Goal: Book appointment/travel/reservation

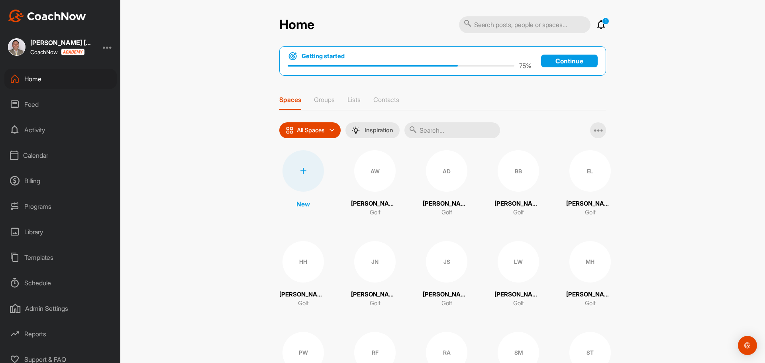
click at [41, 156] on div "Calendar" at bounding box center [60, 155] width 112 height 20
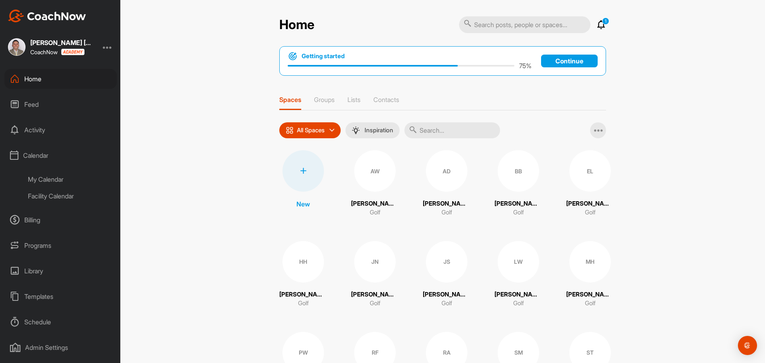
click at [59, 180] on div "My Calendar" at bounding box center [69, 179] width 94 height 17
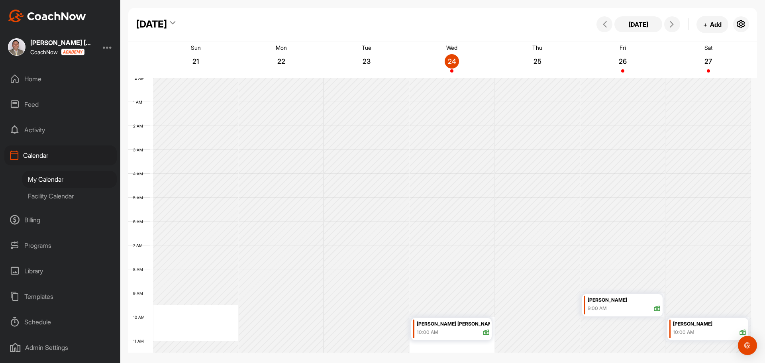
scroll to position [138, 0]
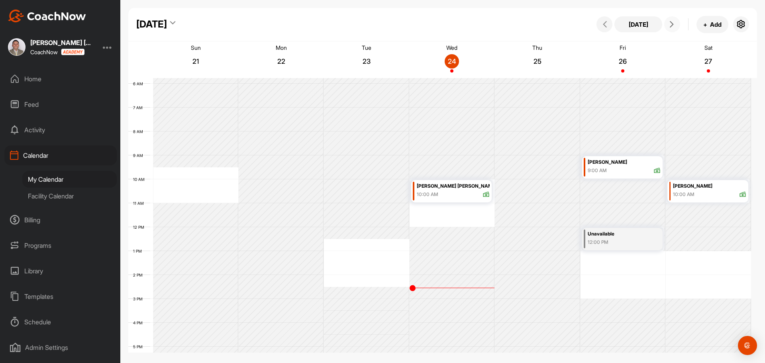
click at [674, 23] on icon at bounding box center [671, 24] width 6 height 6
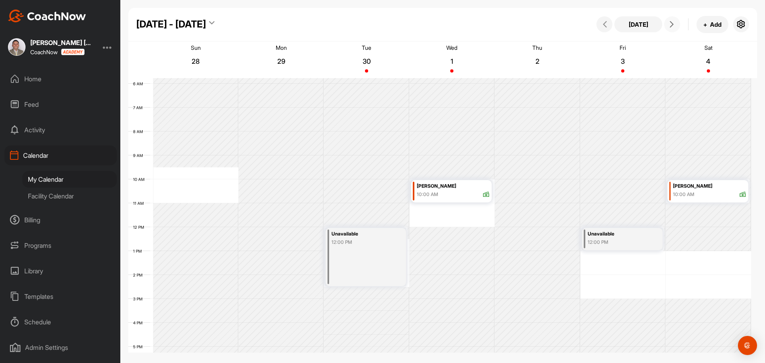
click at [670, 23] on icon at bounding box center [671, 24] width 6 height 6
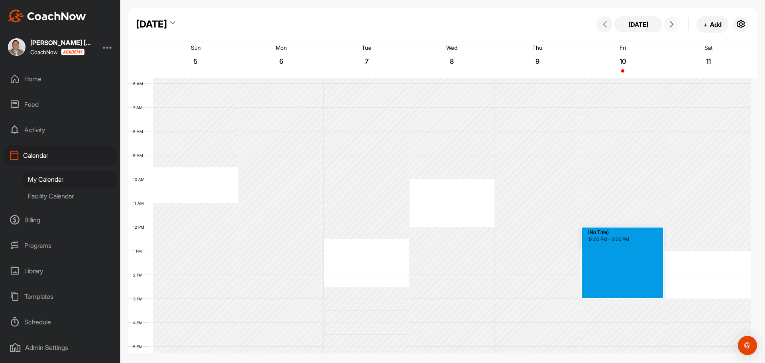
drag, startPoint x: 611, startPoint y: 251, endPoint x: 613, endPoint y: 297, distance: 46.2
click at [613, 297] on div "Unavailable 12:00 PM (No Title) 12:00 PM - 3:00 PM" at bounding box center [622, 227] width 85 height 574
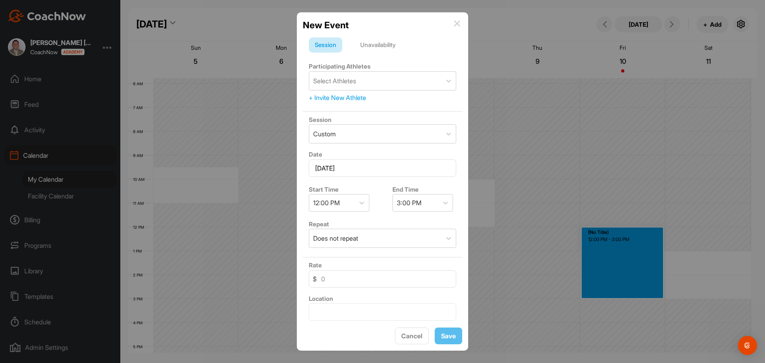
click at [382, 43] on div "Unavailability" at bounding box center [377, 44] width 47 height 15
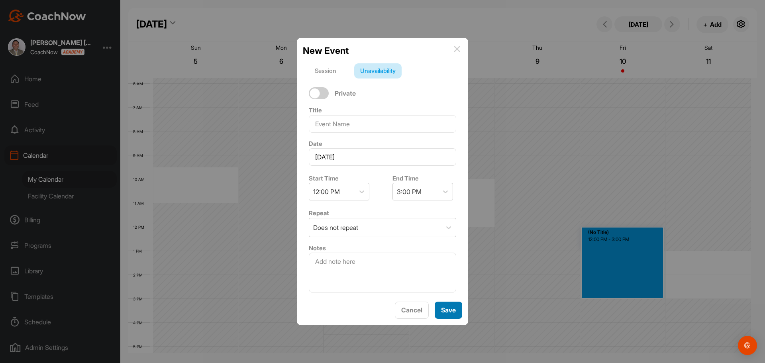
click at [442, 306] on span "Save" at bounding box center [448, 310] width 15 height 8
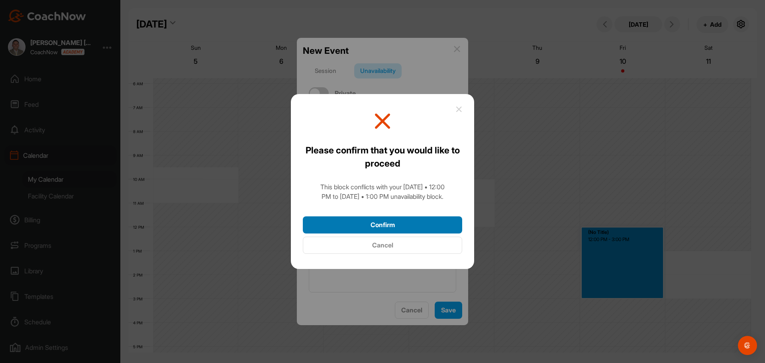
click at [358, 227] on button "Confirm" at bounding box center [382, 224] width 159 height 17
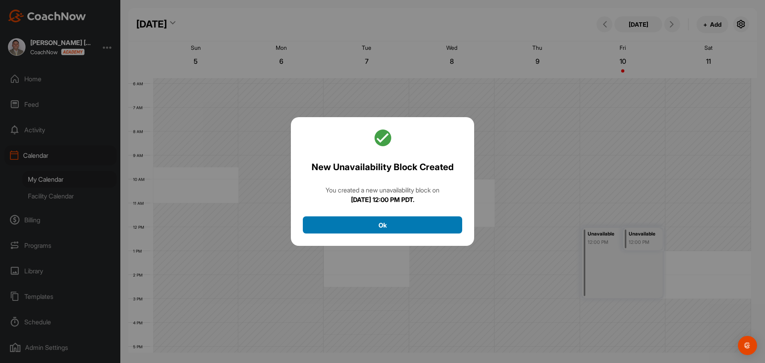
click at [375, 219] on button "Ok" at bounding box center [382, 224] width 159 height 17
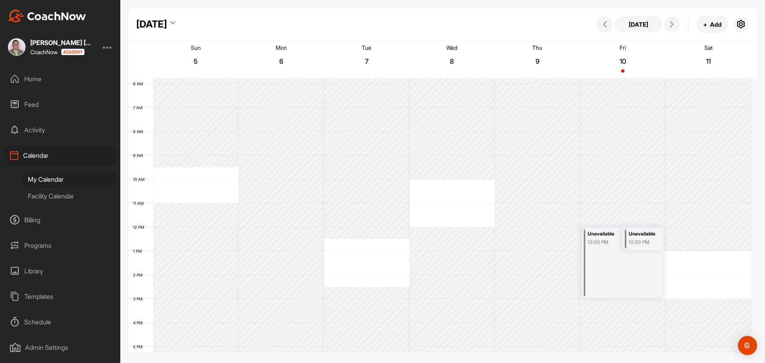
click at [635, 244] on div "12:00 PM" at bounding box center [643, 242] width 29 height 7
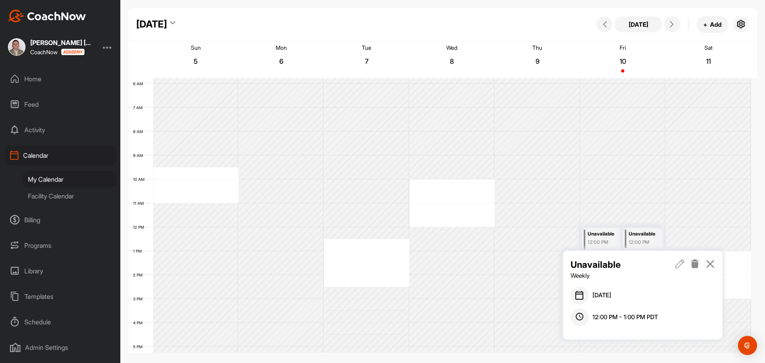
click at [694, 262] on icon at bounding box center [694, 263] width 9 height 9
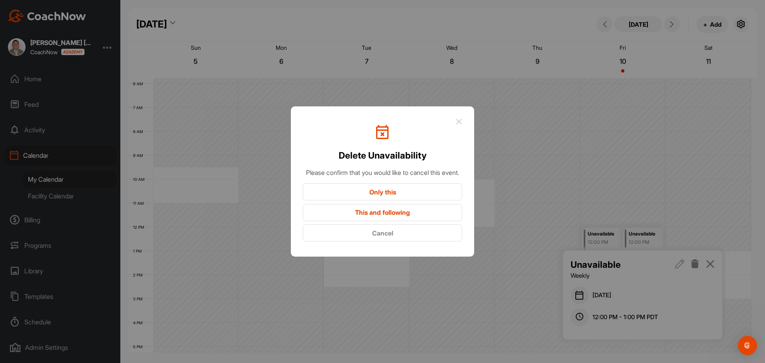
click at [411, 199] on button "Only this" at bounding box center [382, 191] width 159 height 17
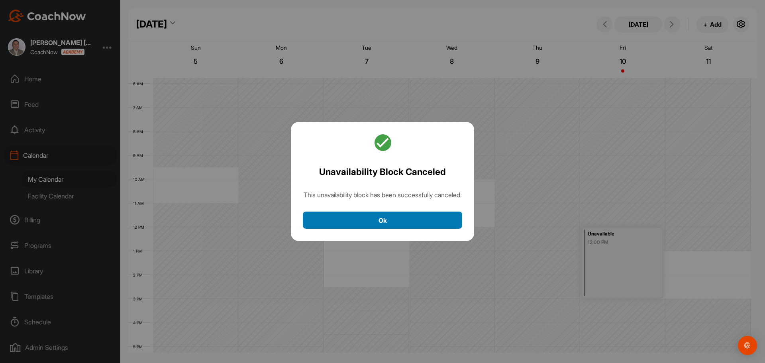
click at [386, 229] on button "Ok" at bounding box center [382, 220] width 159 height 17
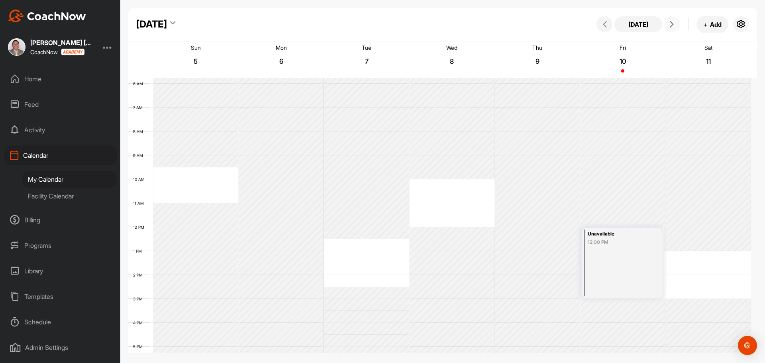
click at [676, 28] on button at bounding box center [672, 24] width 16 height 16
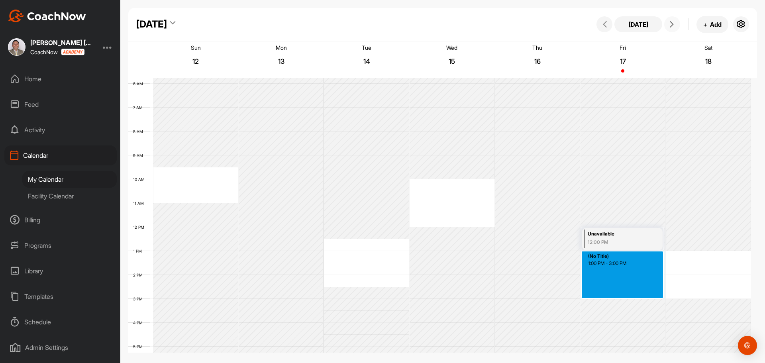
drag, startPoint x: 608, startPoint y: 253, endPoint x: 606, endPoint y: 295, distance: 42.7
click at [606, 295] on div "12 AM 1 AM 2 AM 3 AM 4 AM 5 AM 6 AM 7 AM 8 AM 9 AM 10 AM 11 AM 12 PM 1 PM 2 PM …" at bounding box center [439, 227] width 623 height 574
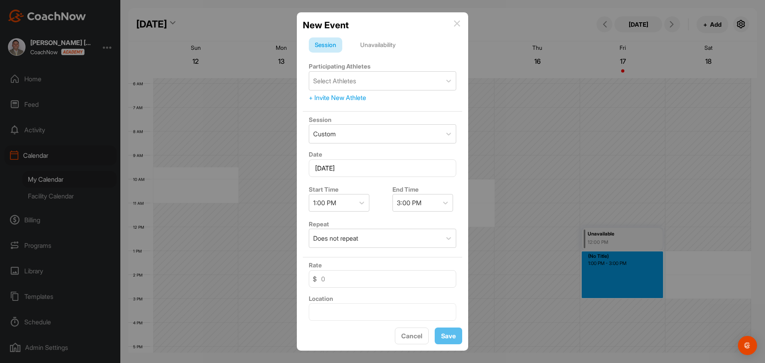
click at [379, 42] on div "Unavailability" at bounding box center [377, 44] width 47 height 15
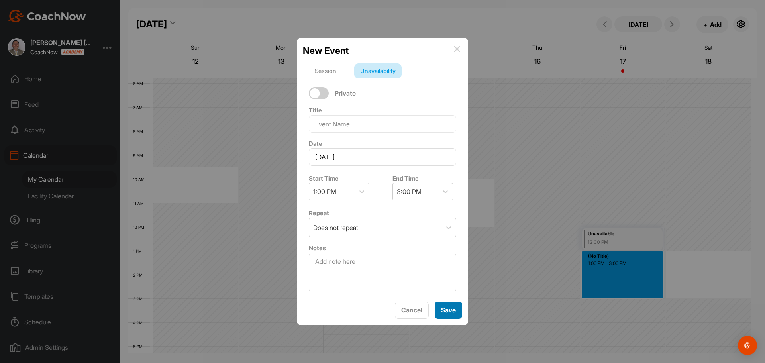
click at [453, 310] on span "Save" at bounding box center [448, 310] width 15 height 8
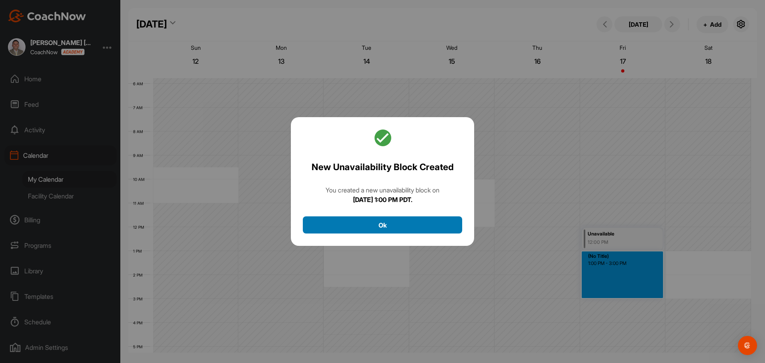
click at [387, 224] on button "Ok" at bounding box center [382, 224] width 159 height 17
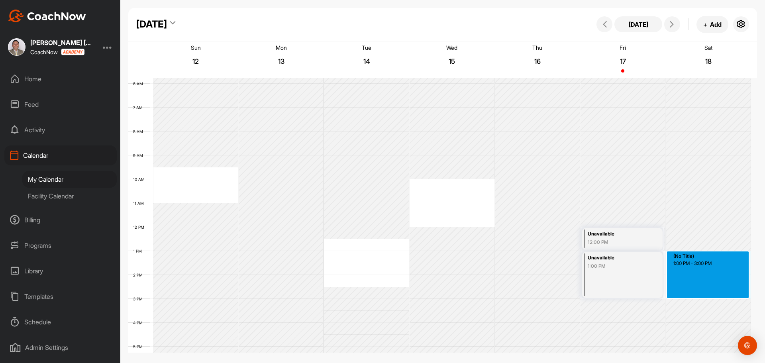
drag, startPoint x: 698, startPoint y: 252, endPoint x: 698, endPoint y: 295, distance: 43.0
click at [698, 295] on div "12 AM 1 AM 2 AM 3 AM 4 AM 5 AM 6 AM 7 AM 8 AM 9 AM 10 AM 11 AM 12 PM 1 PM 2 PM …" at bounding box center [439, 227] width 623 height 574
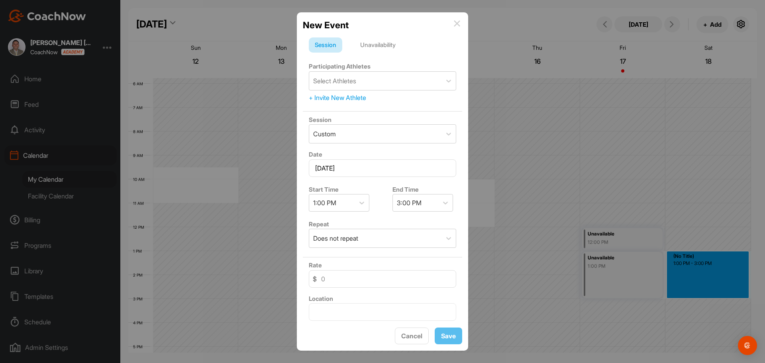
click at [388, 41] on div "Unavailability" at bounding box center [377, 44] width 47 height 15
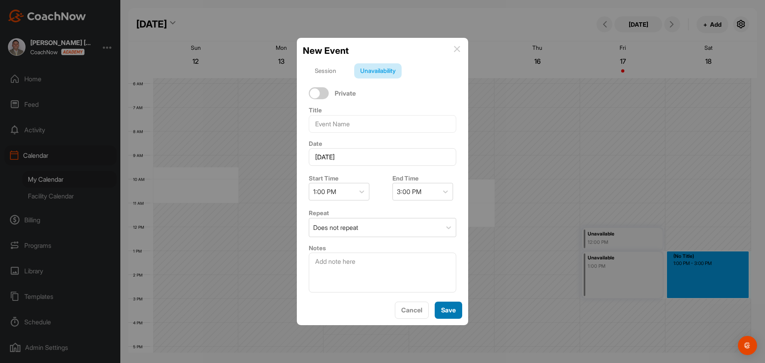
click at [453, 316] on button "Save" at bounding box center [448, 310] width 27 height 17
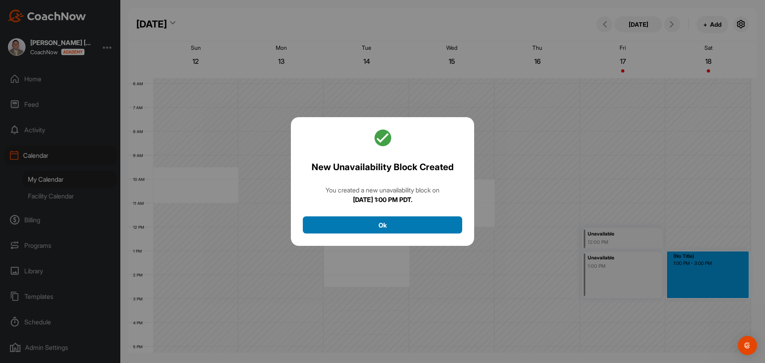
click at [417, 226] on button "Ok" at bounding box center [382, 224] width 159 height 17
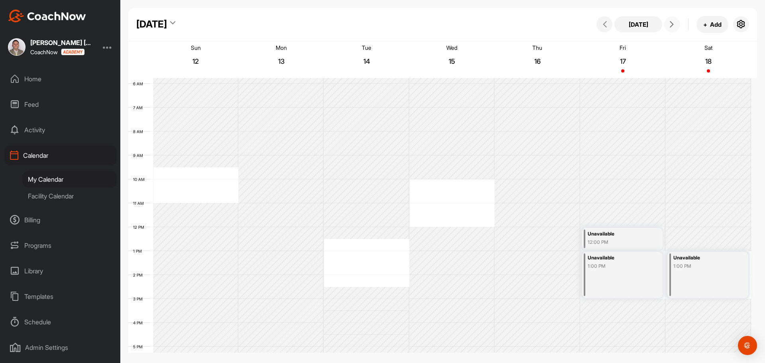
click at [674, 25] on icon at bounding box center [671, 24] width 6 height 6
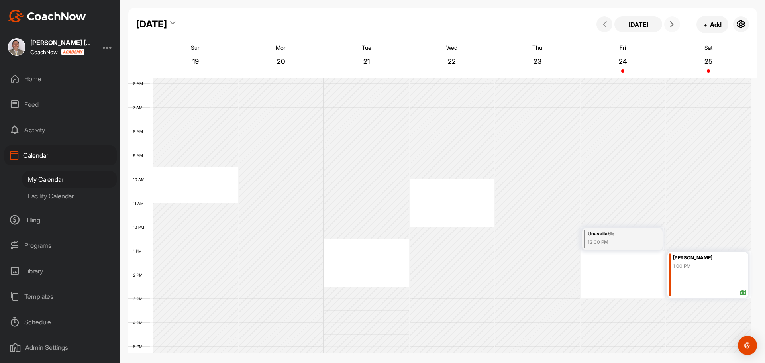
click at [674, 25] on icon at bounding box center [671, 24] width 6 height 6
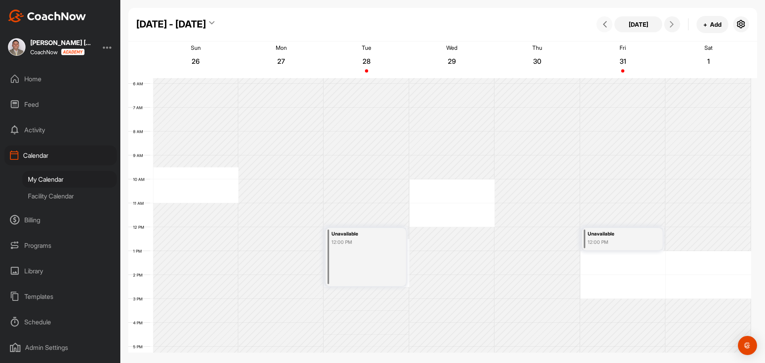
click at [603, 25] on icon at bounding box center [605, 24] width 6 height 6
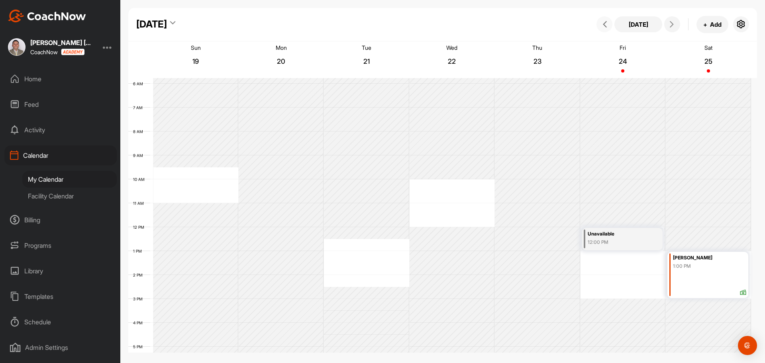
click at [603, 25] on icon at bounding box center [605, 24] width 6 height 6
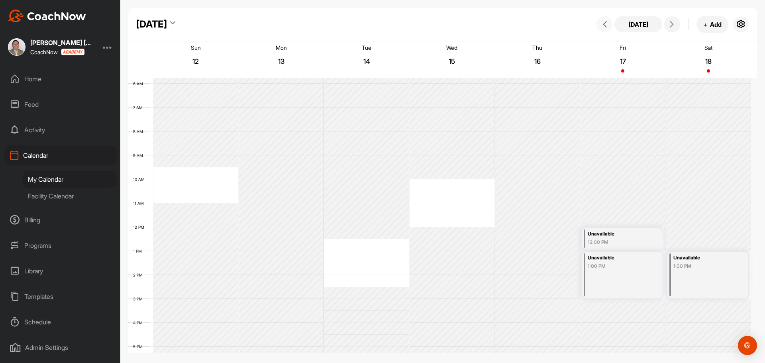
click at [603, 25] on icon at bounding box center [605, 24] width 6 height 6
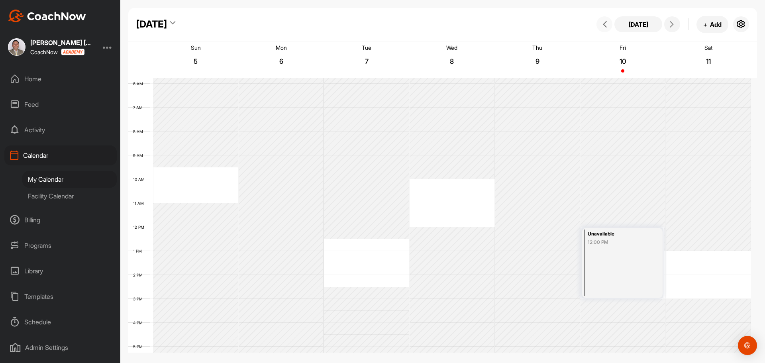
click at [603, 25] on icon at bounding box center [605, 24] width 6 height 6
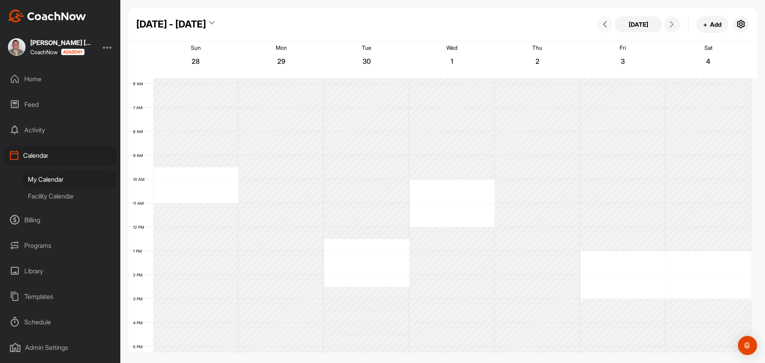
click at [603, 25] on icon at bounding box center [605, 24] width 6 height 6
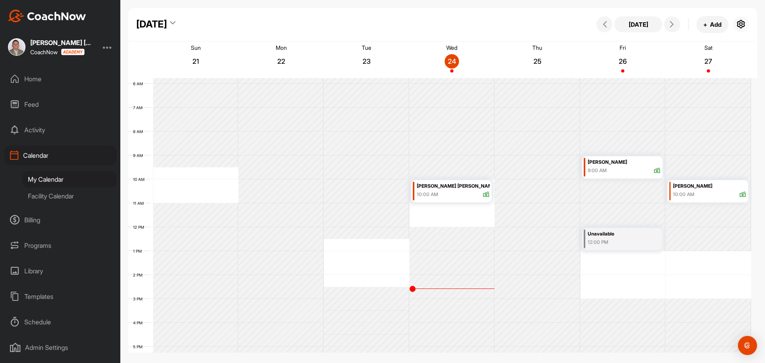
click at [746, 18] on button "button" at bounding box center [741, 24] width 16 height 16
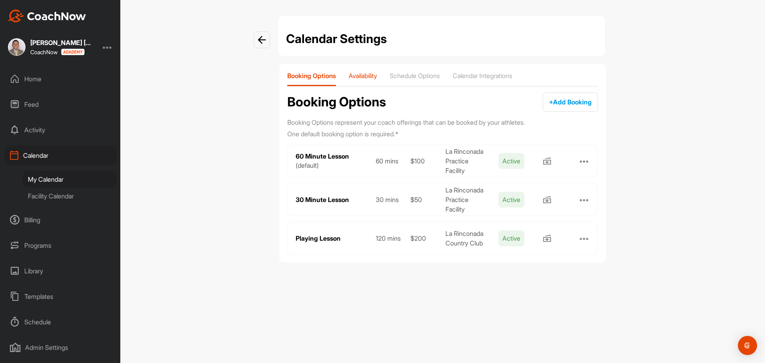
click at [375, 76] on p "Availability" at bounding box center [363, 76] width 28 height 8
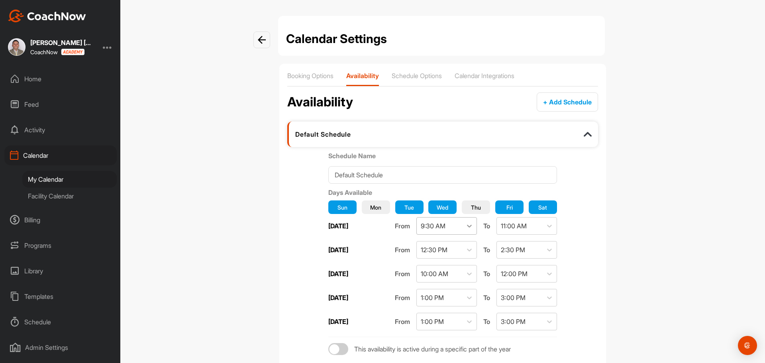
click at [471, 225] on icon at bounding box center [469, 226] width 8 height 8
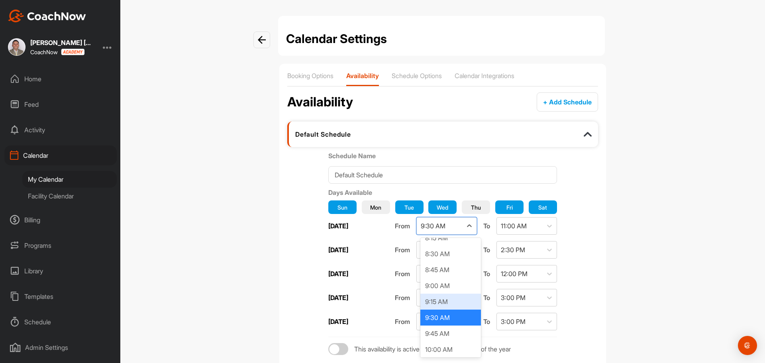
scroll to position [549, 0]
click at [439, 334] on div "10:00 AM" at bounding box center [450, 336] width 61 height 16
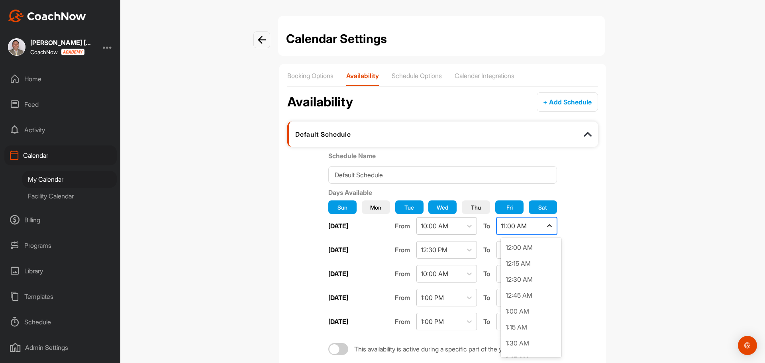
click at [553, 225] on icon at bounding box center [549, 226] width 8 height 8
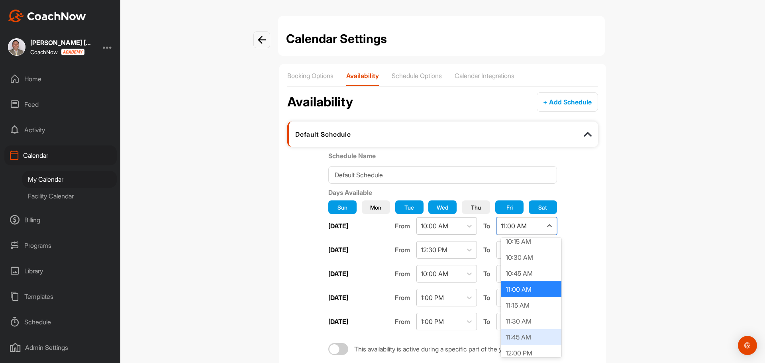
scroll to position [684, 0]
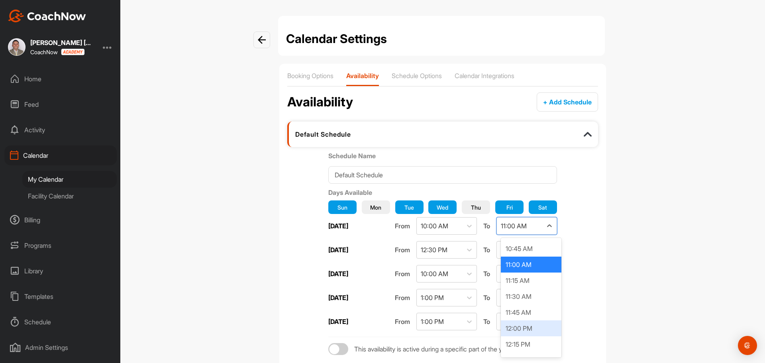
click at [527, 329] on div "12:00 PM" at bounding box center [531, 328] width 61 height 16
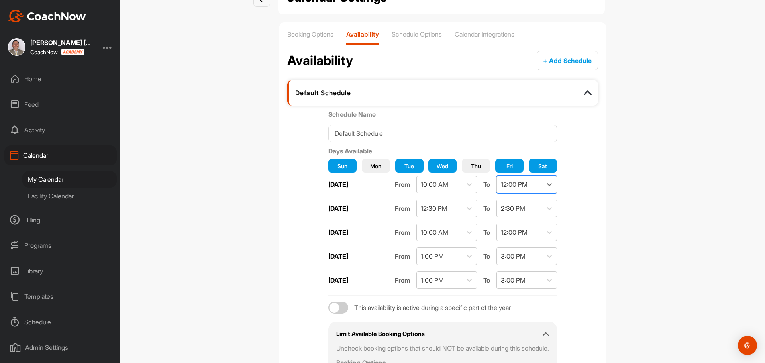
scroll to position [147, 0]
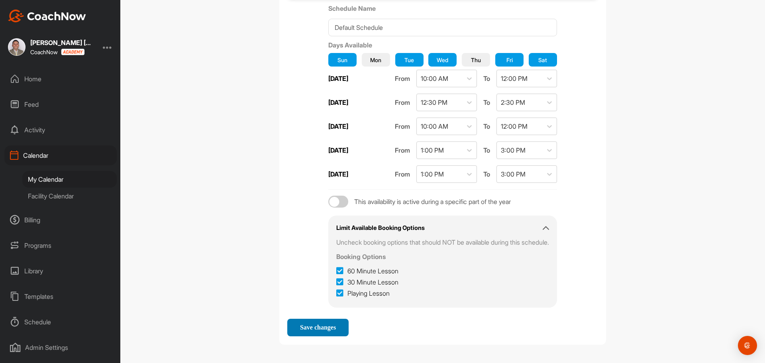
click at [316, 325] on span "Save changes" at bounding box center [318, 327] width 36 height 7
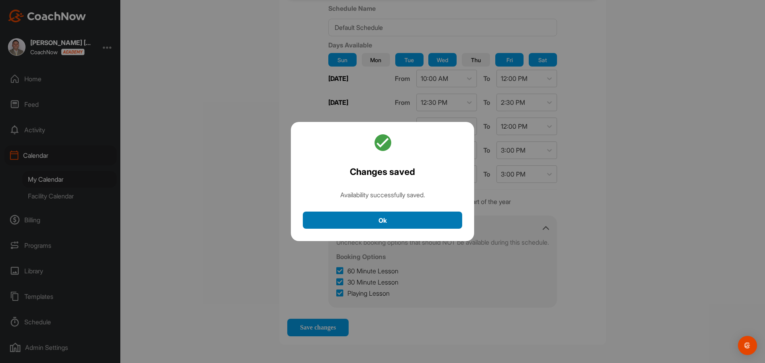
click at [397, 221] on button "Ok" at bounding box center [382, 220] width 159 height 17
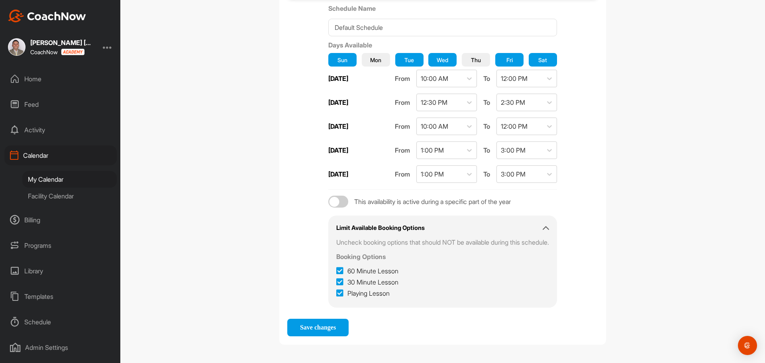
click at [316, 339] on div "Booking Options Availability Schedule Options Calendar Integrations Availabilit…" at bounding box center [442, 130] width 327 height 428
click at [314, 331] on button "Save changes" at bounding box center [317, 328] width 61 height 18
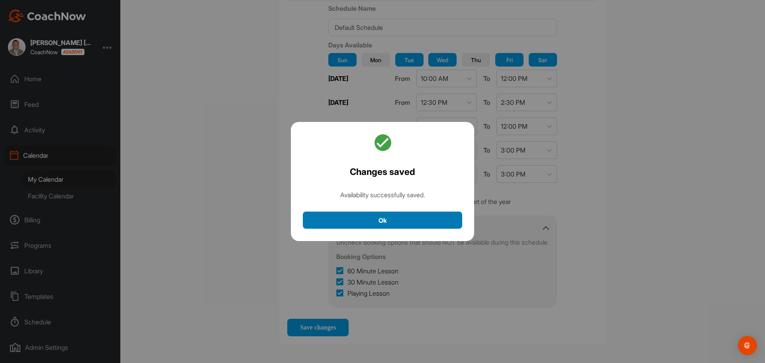
click at [373, 221] on button "Ok" at bounding box center [382, 220] width 159 height 17
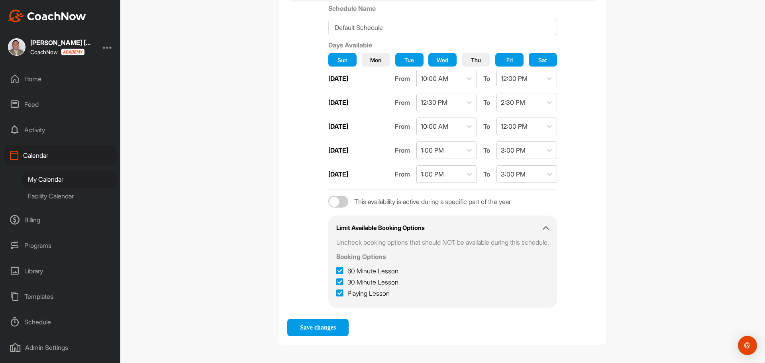
click at [45, 177] on div "My Calendar" at bounding box center [69, 179] width 94 height 17
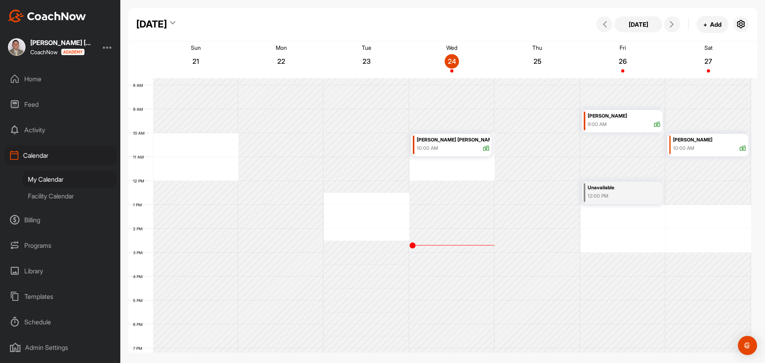
scroll to position [138, 0]
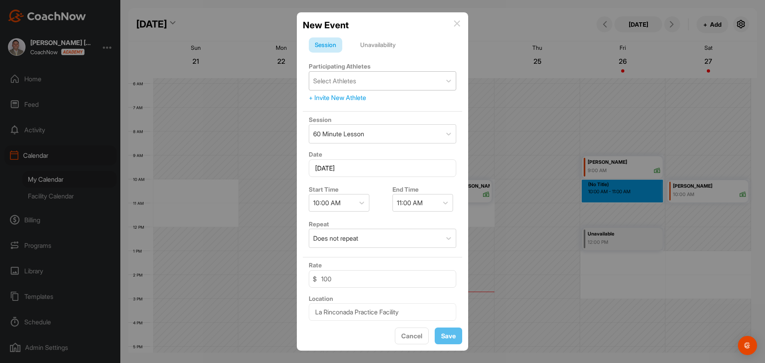
click at [380, 82] on div "Select Athletes" at bounding box center [375, 81] width 132 height 18
type input "PROS"
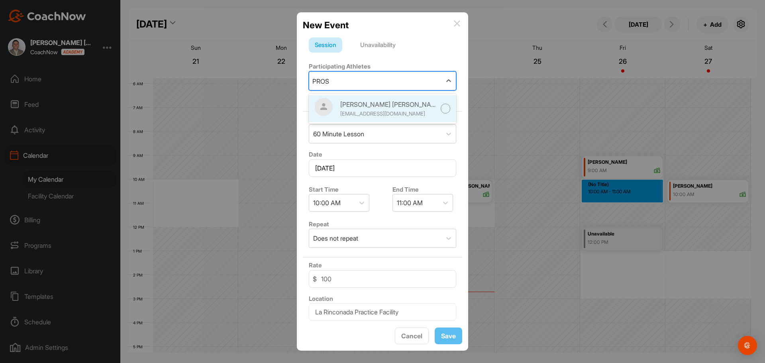
click at [382, 105] on div "[PERSON_NAME] [PERSON_NAME]" at bounding box center [388, 105] width 96 height 10
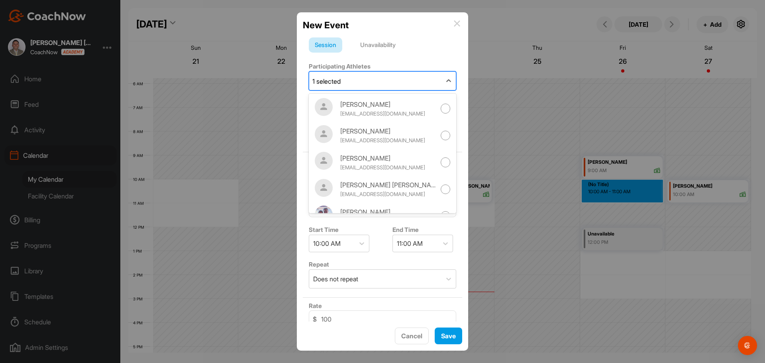
click at [357, 74] on div "1 selected" at bounding box center [375, 81] width 132 height 18
click at [374, 59] on div "Participating Athletes option [PERSON_NAME] [PERSON_NAME], selected. option [PE…" at bounding box center [382, 102] width 159 height 87
click at [337, 84] on div "1 selected" at bounding box center [326, 81] width 28 height 10
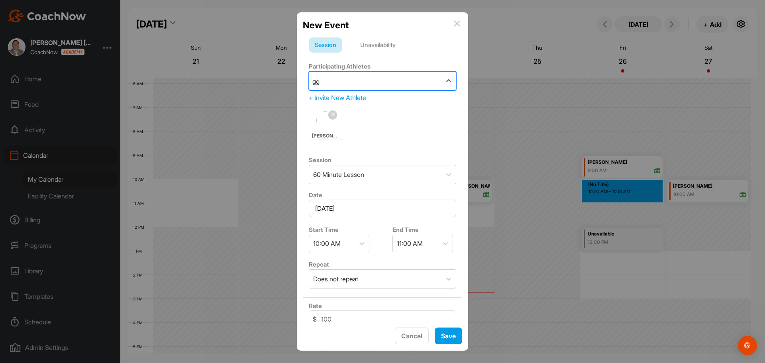
type input "g"
type input "H"
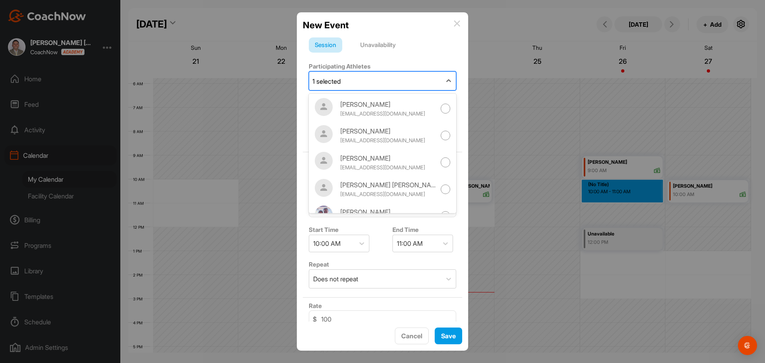
drag, startPoint x: 394, startPoint y: 56, endPoint x: 432, endPoint y: 28, distance: 47.3
click at [395, 55] on form "Session Unavailability Participating Athletes option [PERSON_NAME] [PERSON_NAME…" at bounding box center [382, 228] width 159 height 382
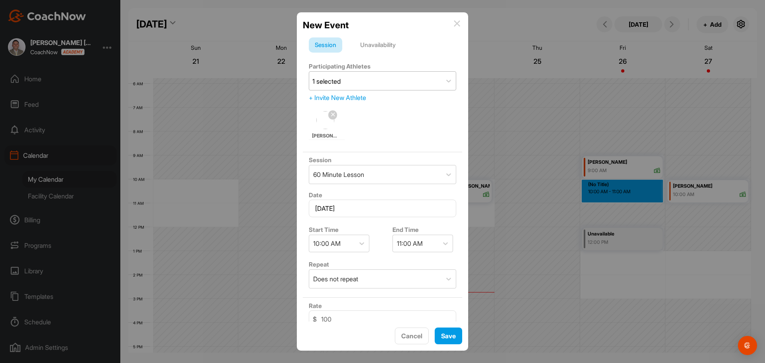
click at [458, 20] on div "New Event" at bounding box center [382, 25] width 159 height 14
click at [395, 339] on button "Cancel" at bounding box center [412, 335] width 34 height 17
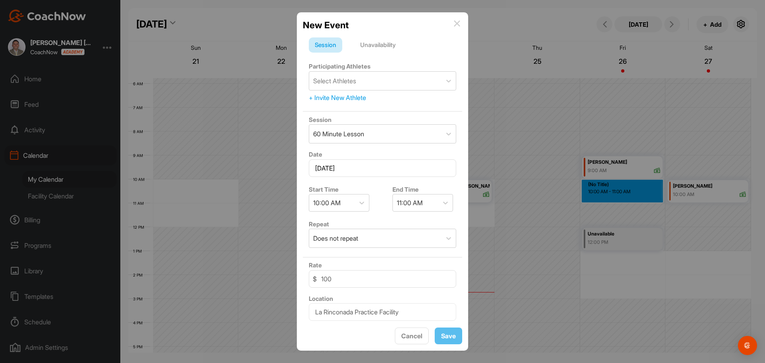
click at [352, 96] on div "+ Invite New Athlete" at bounding box center [382, 98] width 147 height 10
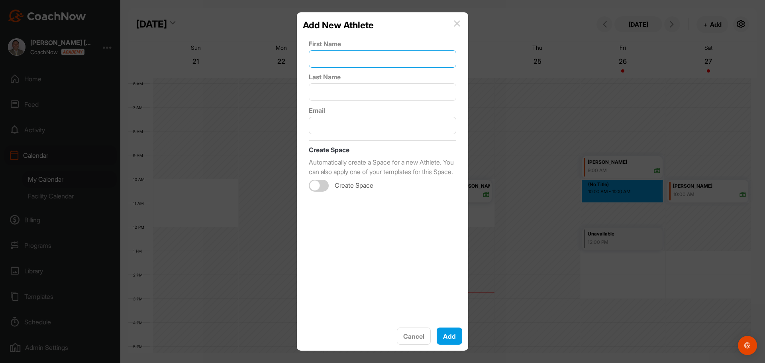
click at [375, 66] on input "text" at bounding box center [382, 59] width 147 height 18
type input "[PERSON_NAME]"
click at [369, 89] on input "text" at bounding box center [382, 92] width 147 height 18
type input "[PERSON_NAME]"
click at [336, 122] on input "text" at bounding box center [382, 126] width 147 height 18
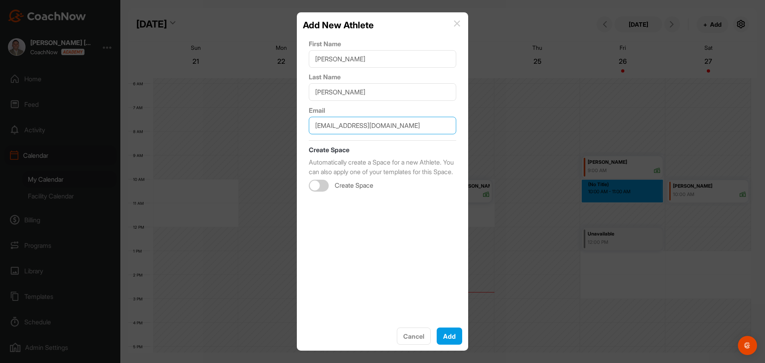
type input "[EMAIL_ADDRESS][DOMAIN_NAME]"
click at [313, 190] on div at bounding box center [315, 185] width 10 height 10
checkbox input "true"
click at [452, 335] on button "Add" at bounding box center [449, 336] width 25 height 18
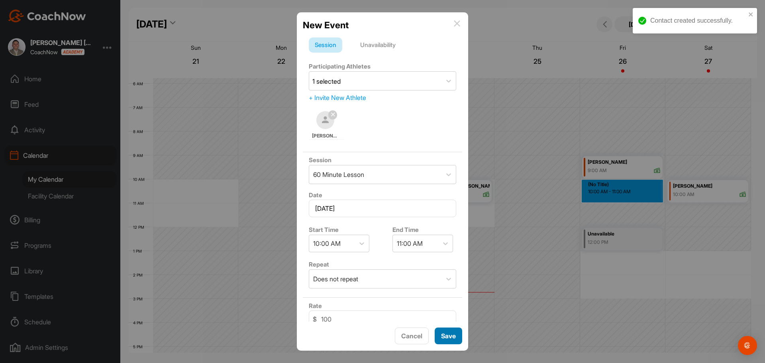
click at [443, 333] on span "Save" at bounding box center [448, 336] width 15 height 8
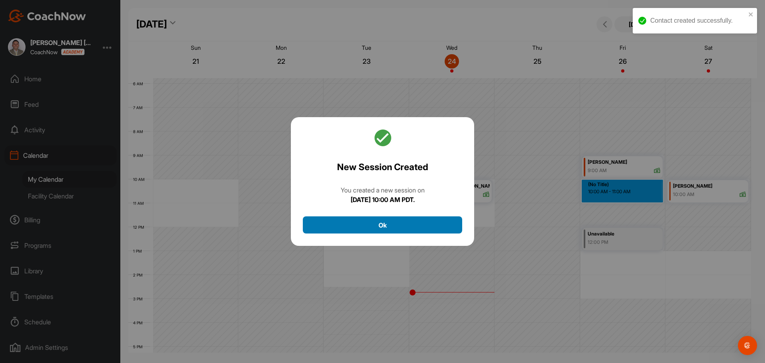
click at [424, 226] on button "Ok" at bounding box center [382, 224] width 159 height 17
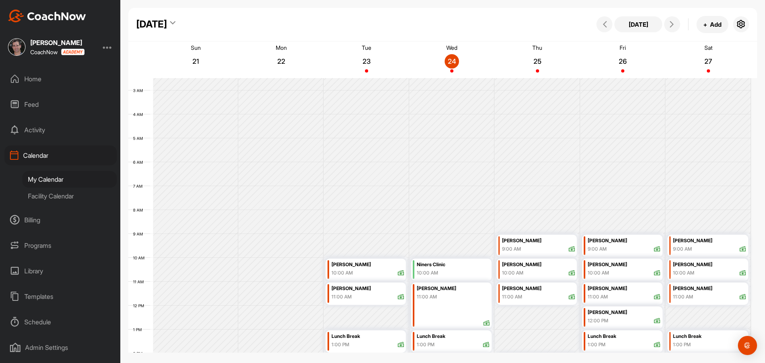
scroll to position [58, 0]
